Goal: Task Accomplishment & Management: Use online tool/utility

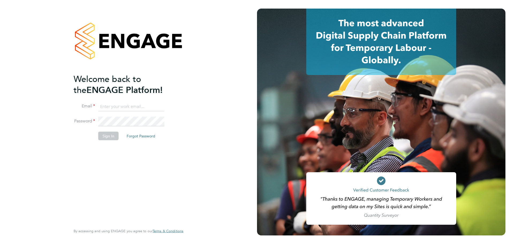
type input "coconnell@skilledcareers.co.uk"
drag, startPoint x: 115, startPoint y: 166, endPoint x: 106, endPoint y: 128, distance: 39.7
click at [115, 166] on div "Welcome back to the ENGAGE Platform! Email coconnell@skilledcareers.co.uk Passw…" at bounding box center [126, 148] width 104 height 151
drag, startPoint x: 106, startPoint y: 133, endPoint x: 0, endPoint y: 128, distance: 106.4
click at [106, 133] on button "Sign In" at bounding box center [108, 135] width 20 height 9
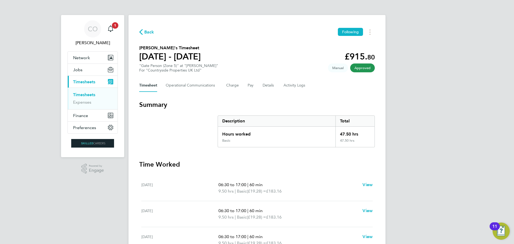
drag, startPoint x: 78, startPoint y: 94, endPoint x: 83, endPoint y: 97, distance: 6.1
click at [78, 94] on link "Timesheets" at bounding box center [84, 94] width 22 height 5
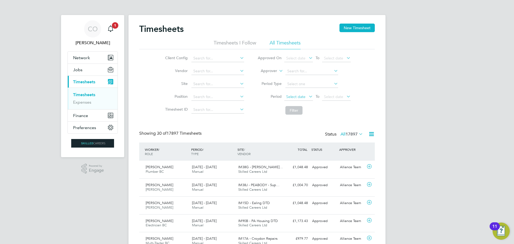
click at [293, 97] on span "Select date" at bounding box center [295, 96] width 19 height 5
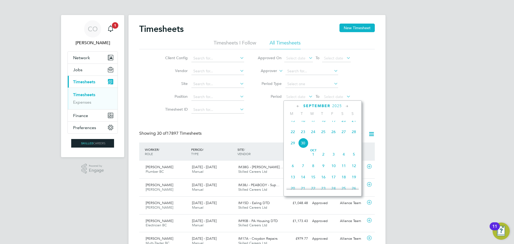
click at [294, 137] on span "22" at bounding box center [293, 132] width 10 height 10
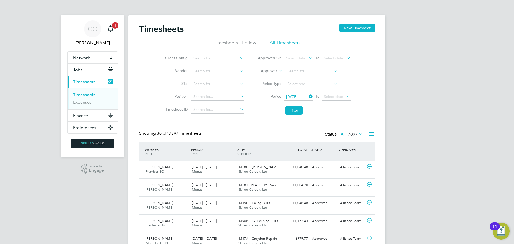
drag, startPoint x: 326, startPoint y: 99, endPoint x: 364, endPoint y: 119, distance: 43.8
click at [327, 99] on span "Select date" at bounding box center [333, 96] width 19 height 5
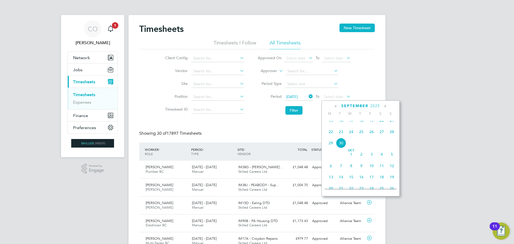
click at [392, 136] on span "28" at bounding box center [392, 132] width 10 height 10
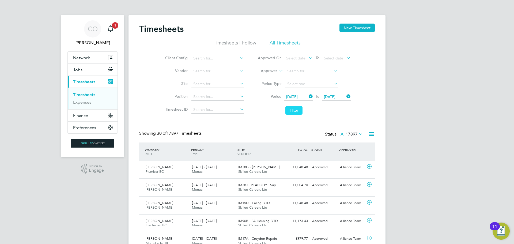
drag, startPoint x: 296, startPoint y: 111, endPoint x: 295, endPoint y: 114, distance: 3.6
click at [296, 111] on button "Filter" at bounding box center [293, 110] width 17 height 9
click at [207, 57] on input at bounding box center [217, 58] width 53 height 7
click at [223, 100] on li "Country side Properties UK Ltd" at bounding box center [251, 101] width 121 height 7
type input "Countryside Properties UK Ltd"
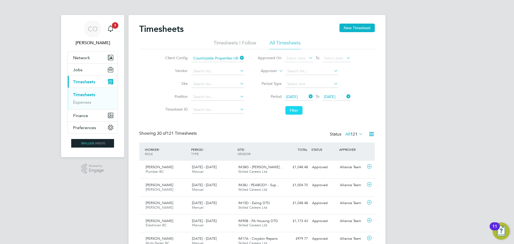
click at [297, 108] on button "Filter" at bounding box center [293, 110] width 17 height 9
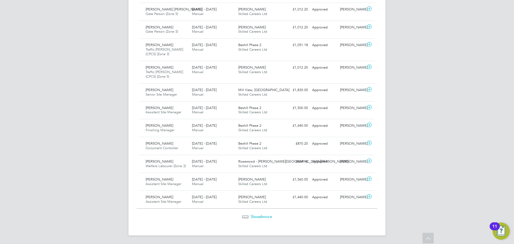
click at [262, 216] on span "6" at bounding box center [261, 216] width 2 height 5
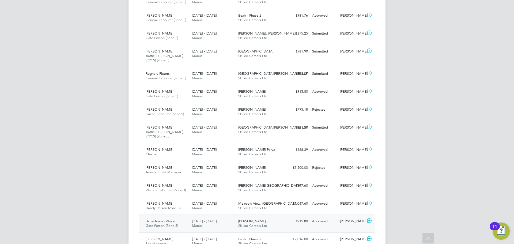
click at [156, 222] on span "Uchechukwu Wodu" at bounding box center [160, 221] width 29 height 5
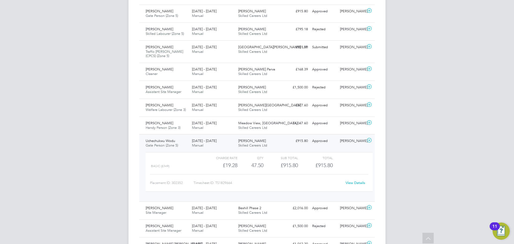
drag, startPoint x: 397, startPoint y: 72, endPoint x: 404, endPoint y: 80, distance: 10.1
click at [400, 75] on div "CO [PERSON_NAME] Notifications 1 Applications: Network Businesses Sites Workers…" at bounding box center [257, 129] width 514 height 900
click at [350, 182] on link "View Details" at bounding box center [356, 182] width 20 height 5
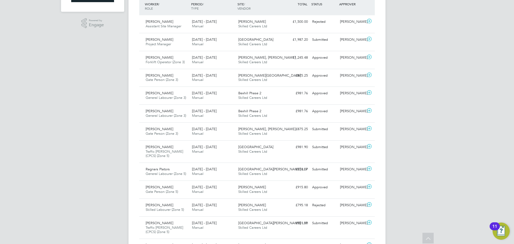
scroll to position [40, 0]
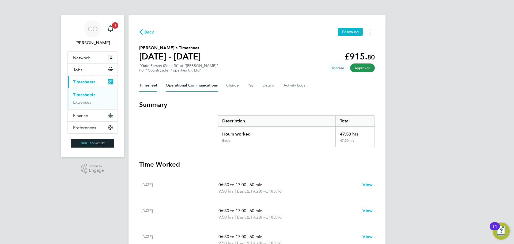
click at [195, 82] on Communications-tab "Operational Communications" at bounding box center [192, 85] width 52 height 13
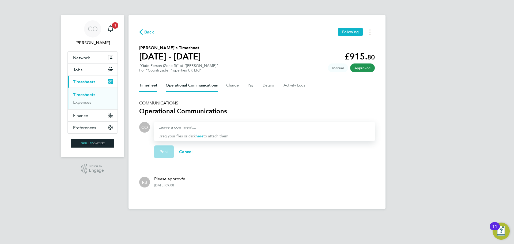
click at [146, 84] on button "Timesheet" at bounding box center [148, 85] width 18 height 13
